Goal: Information Seeking & Learning: Learn about a topic

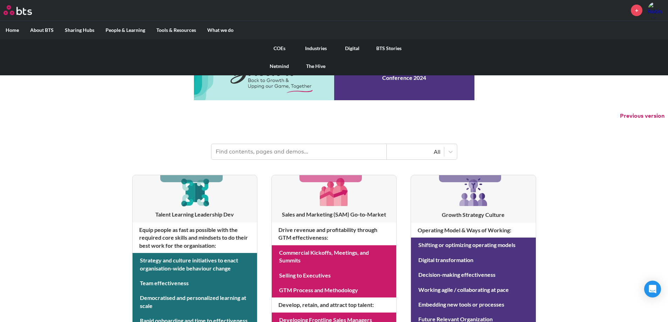
click at [281, 47] on link "COEs" at bounding box center [279, 48] width 36 height 18
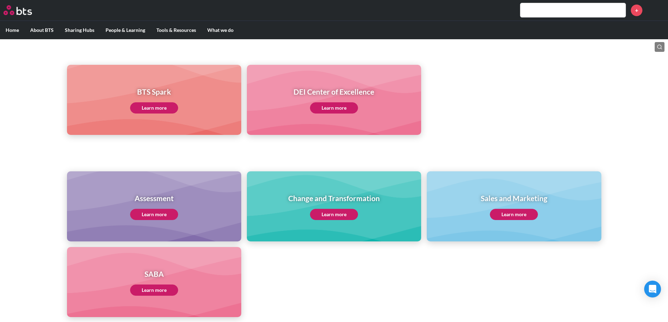
scroll to position [245, 0]
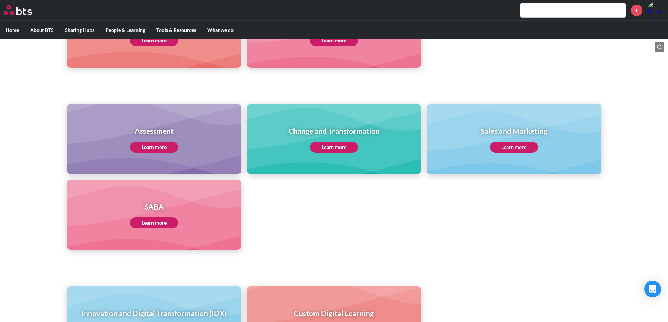
click at [512, 147] on link "Learn more" at bounding box center [514, 147] width 48 height 11
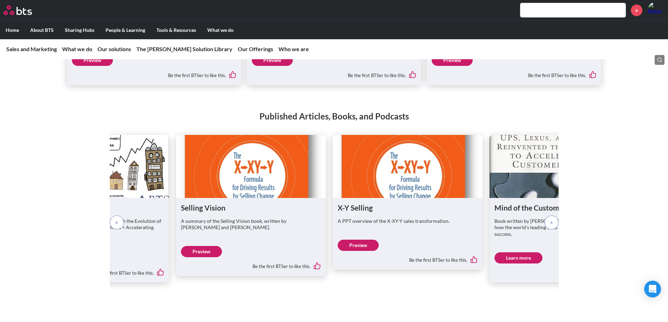
scroll to position [911, 0]
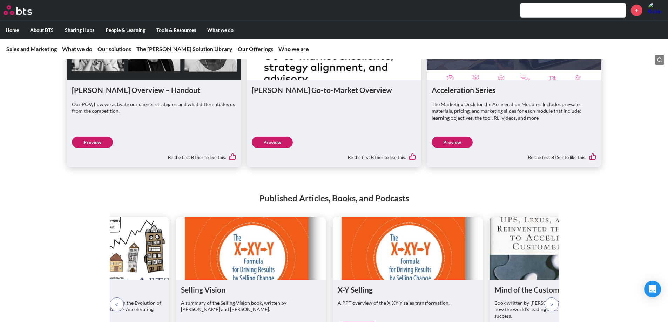
click at [459, 148] on link "Preview" at bounding box center [451, 142] width 41 height 11
